Goal: Task Accomplishment & Management: Manage account settings

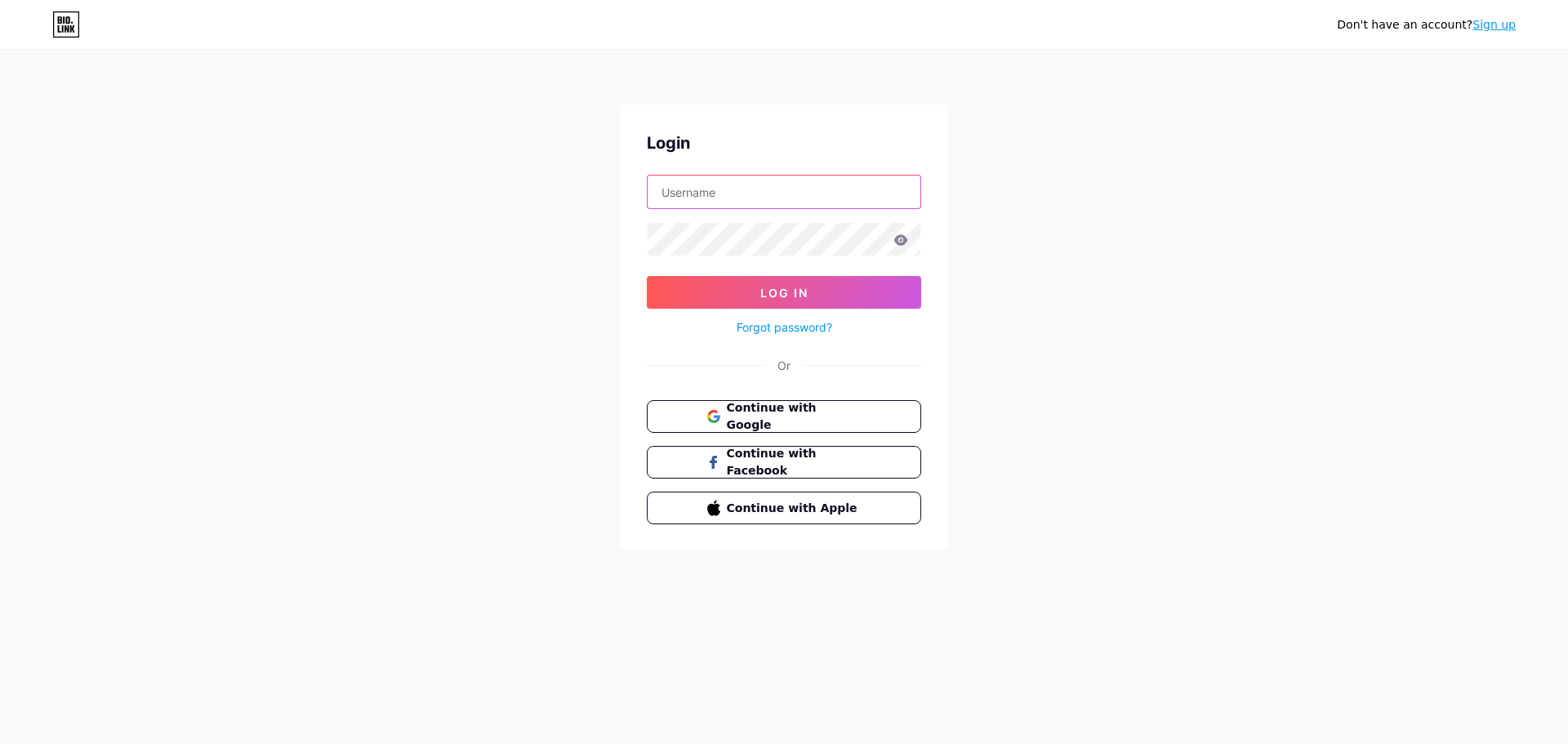
click at [749, 191] on input "text" at bounding box center [784, 192] width 273 height 33
type input "[EMAIL_ADDRESS][DOMAIN_NAME]"
click at [808, 410] on span "Continue with Google" at bounding box center [793, 417] width 136 height 35
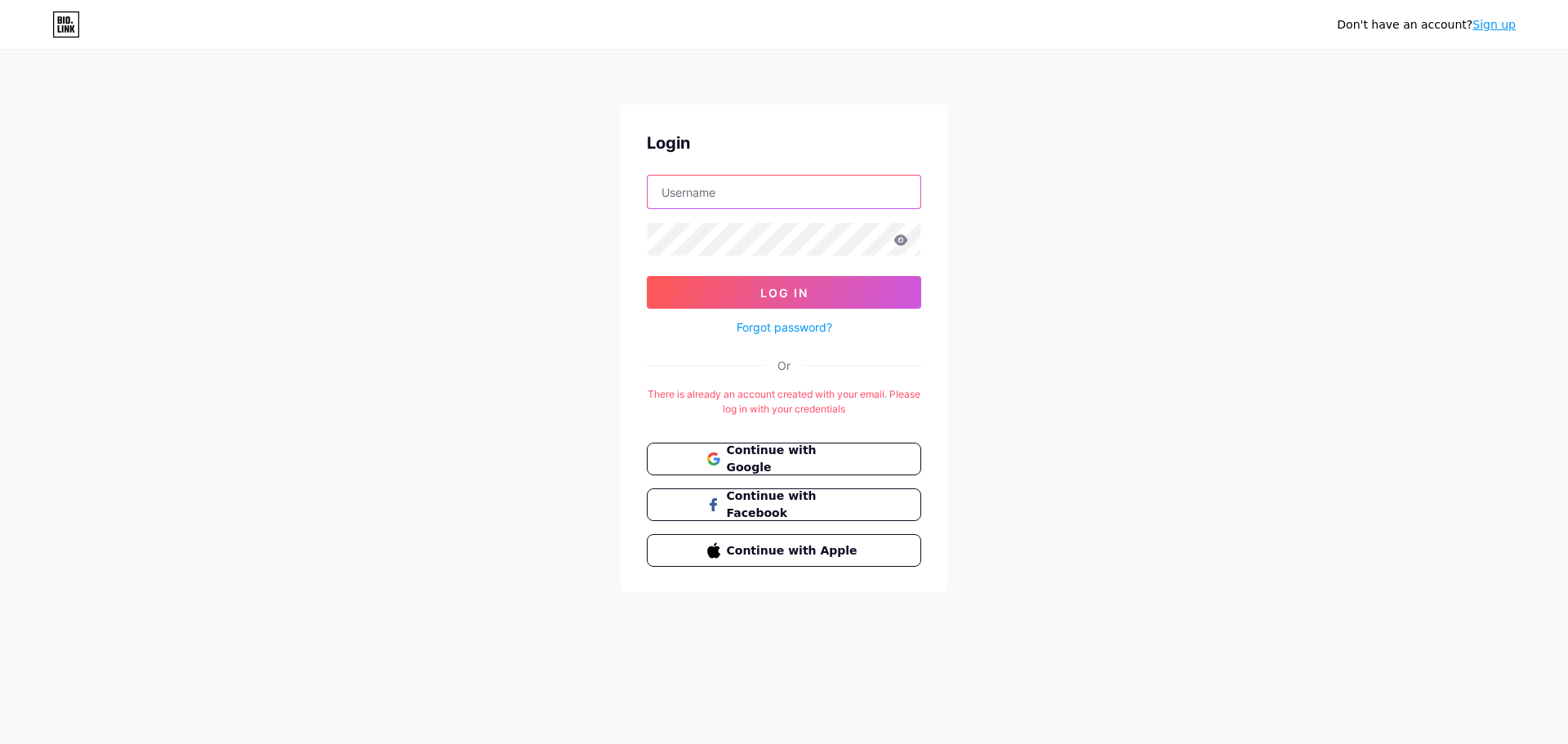
click at [842, 194] on input "text" at bounding box center [784, 192] width 273 height 33
type input "[EMAIL_ADDRESS][DOMAIN_NAME]"
click at [809, 296] on button "Log In" at bounding box center [784, 293] width 274 height 33
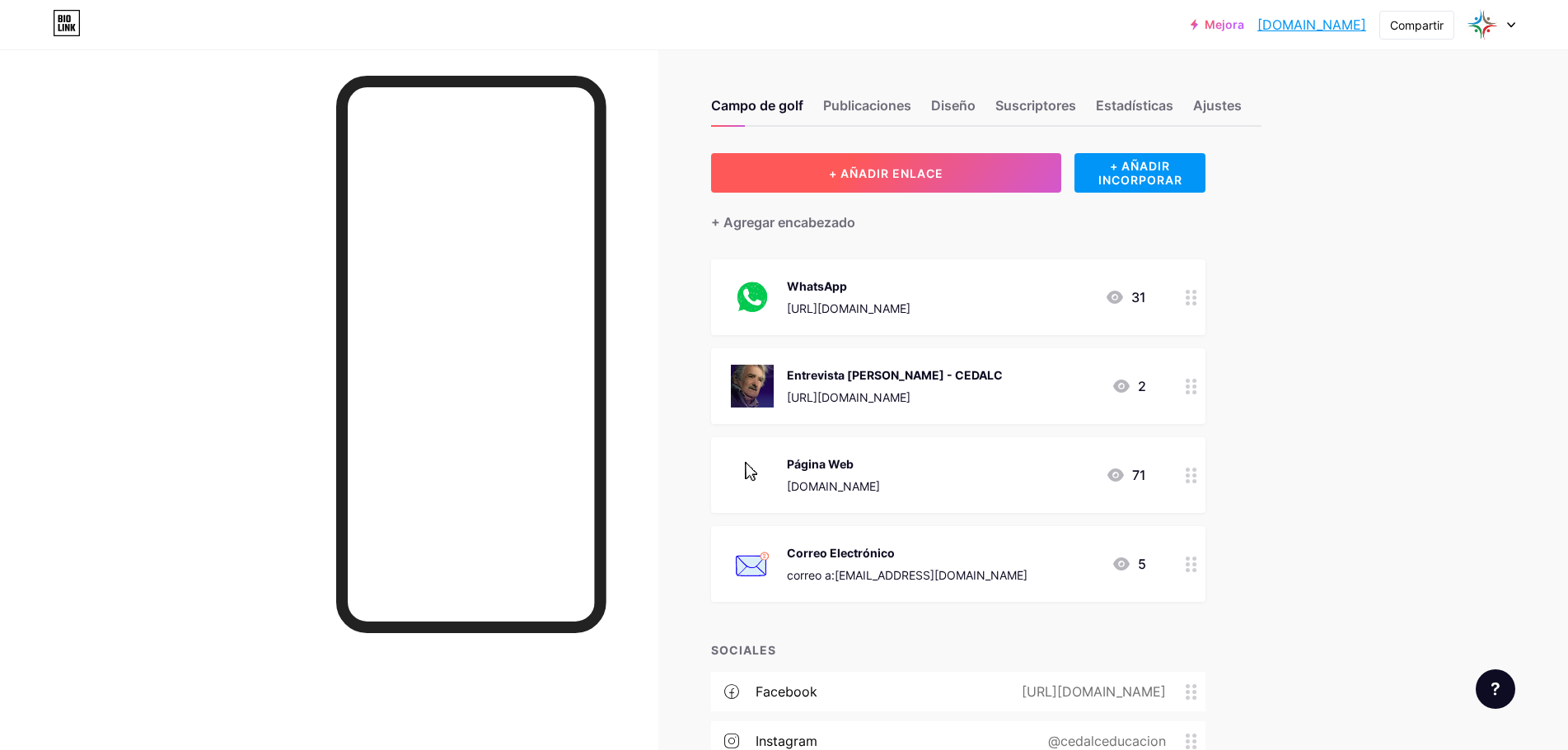
click at [894, 167] on font "+ AÑADIR ENLACE" at bounding box center [886, 173] width 114 height 14
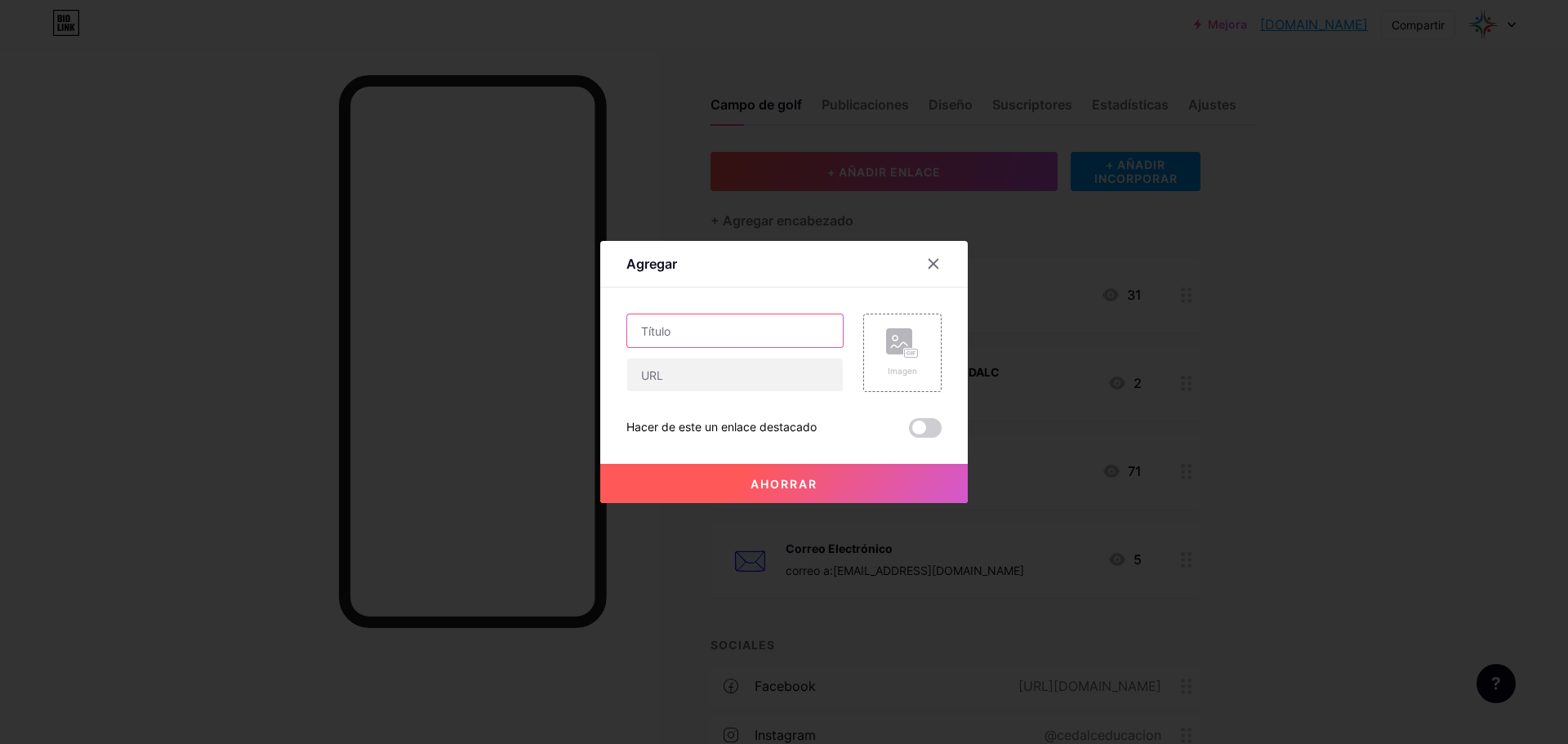
click at [684, 337] on input "text" at bounding box center [735, 331] width 215 height 33
type input "i"
type input "Inscripción Webinar 10 años CEDALC"
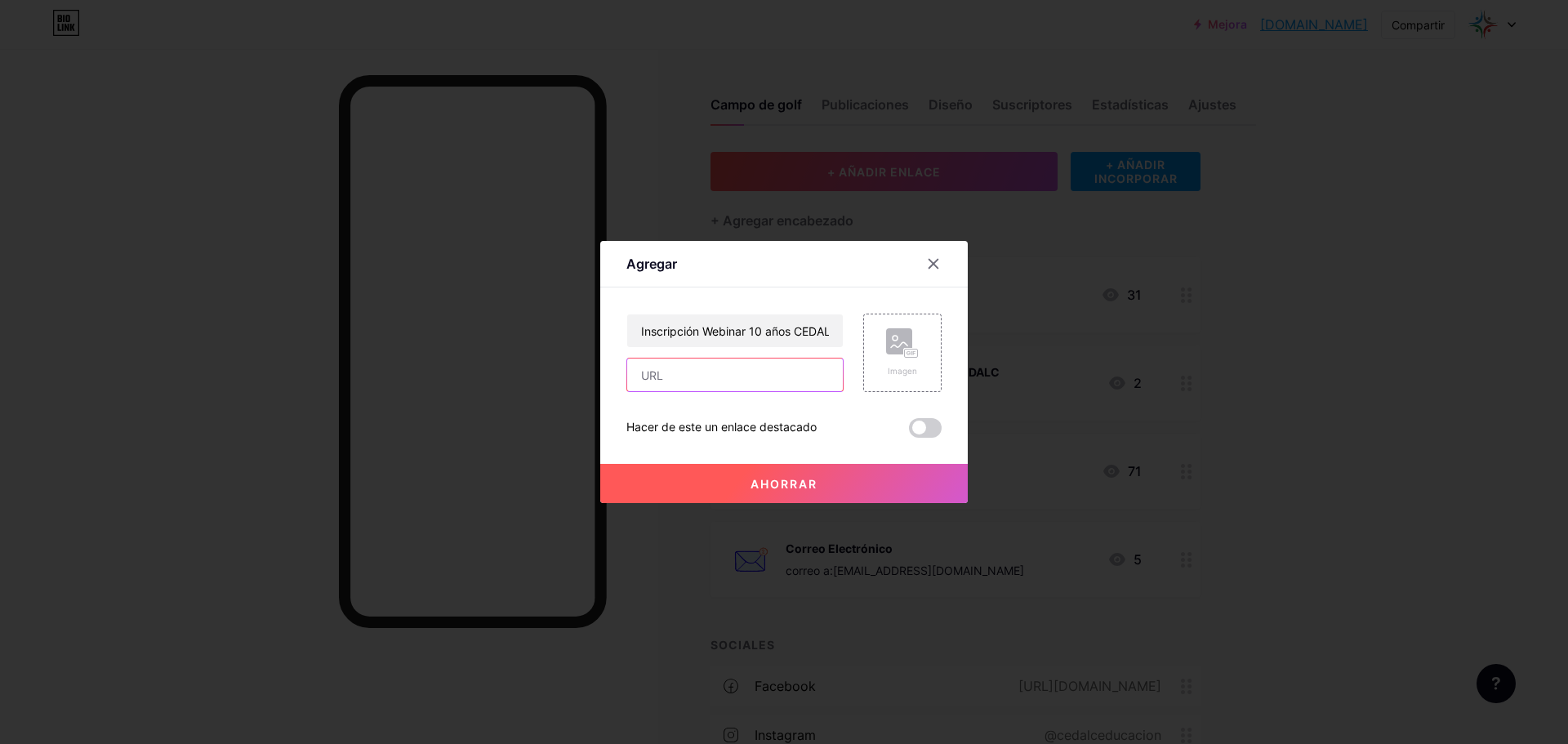
click at [694, 367] on input "text" at bounding box center [735, 375] width 215 height 33
paste input "[URL][DOMAIN_NAME]"
type input "[URL][DOMAIN_NAME]"
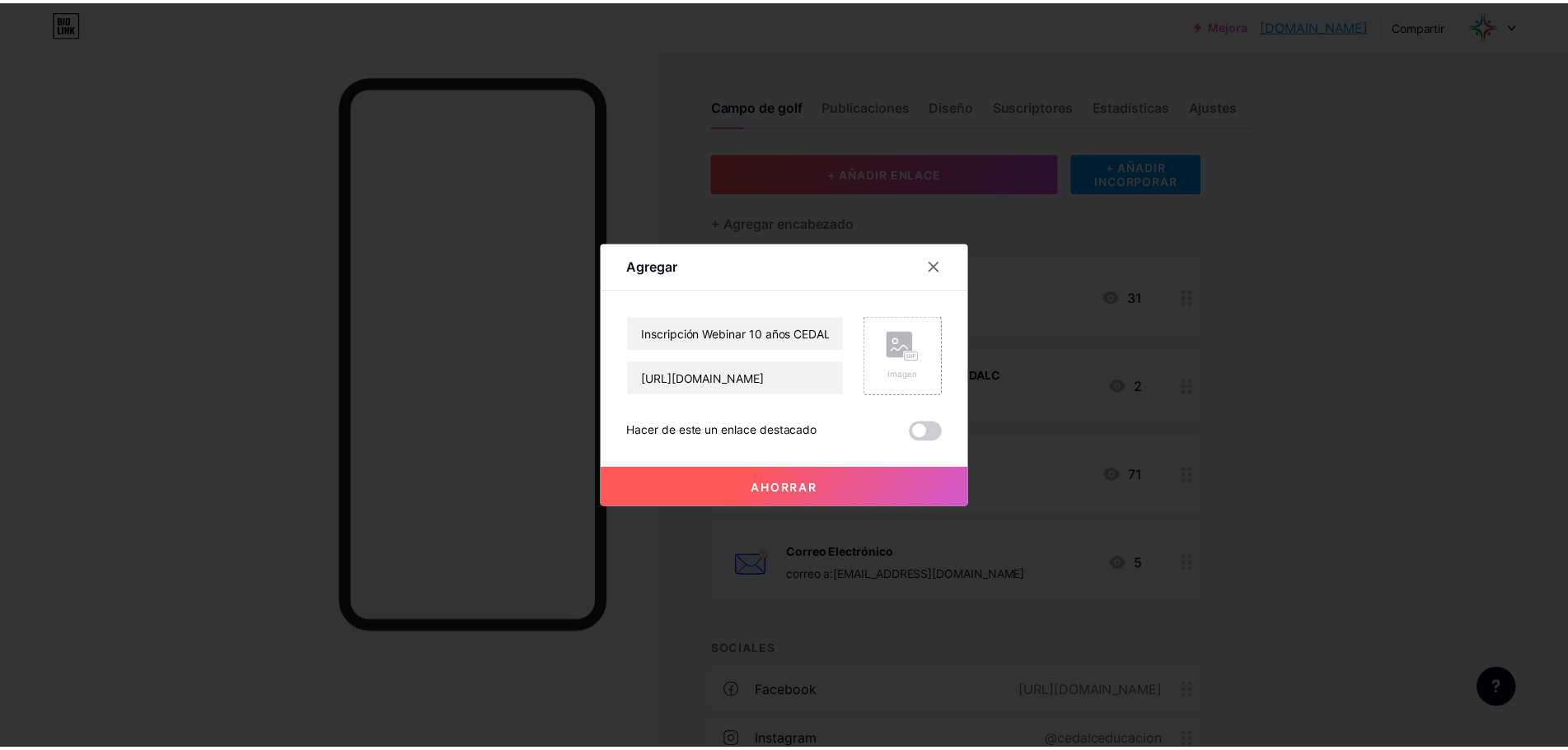
scroll to position [0, 0]
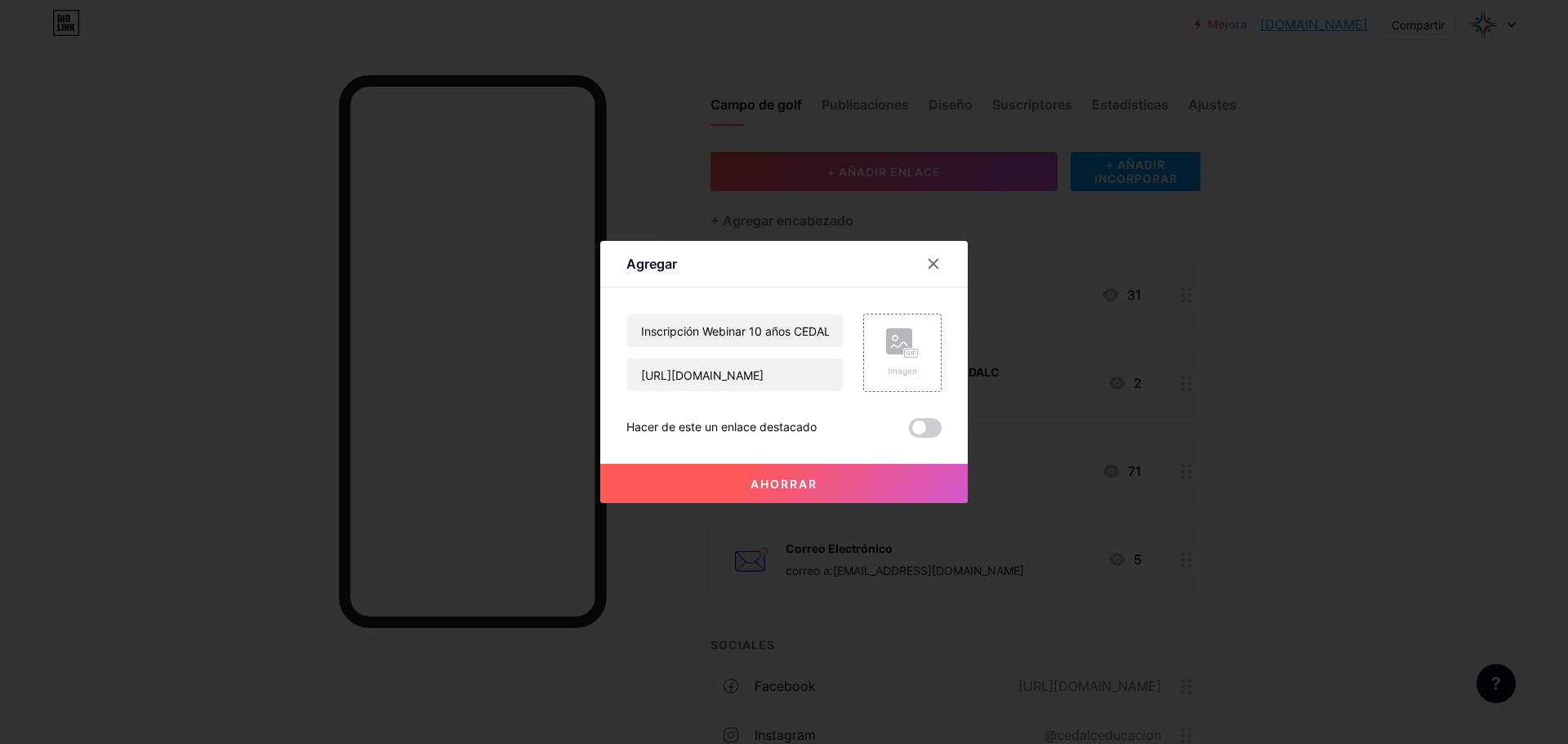
click at [793, 427] on font "Hacer de este un enlace destacado" at bounding box center [722, 427] width 191 height 14
click at [757, 479] on font "Ahorrar" at bounding box center [783, 483] width 67 height 14
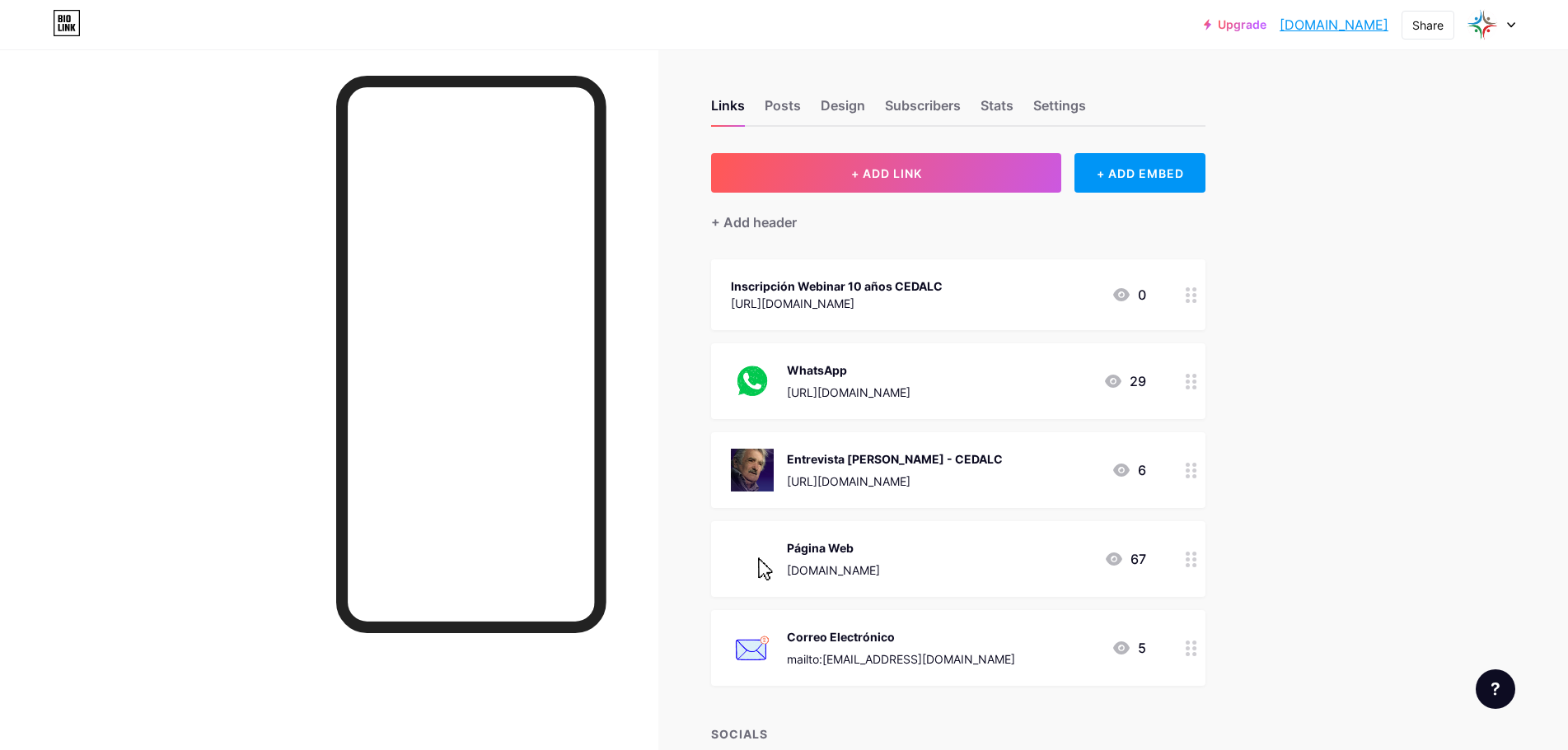
click at [63, 15] on icon at bounding box center [67, 23] width 28 height 27
